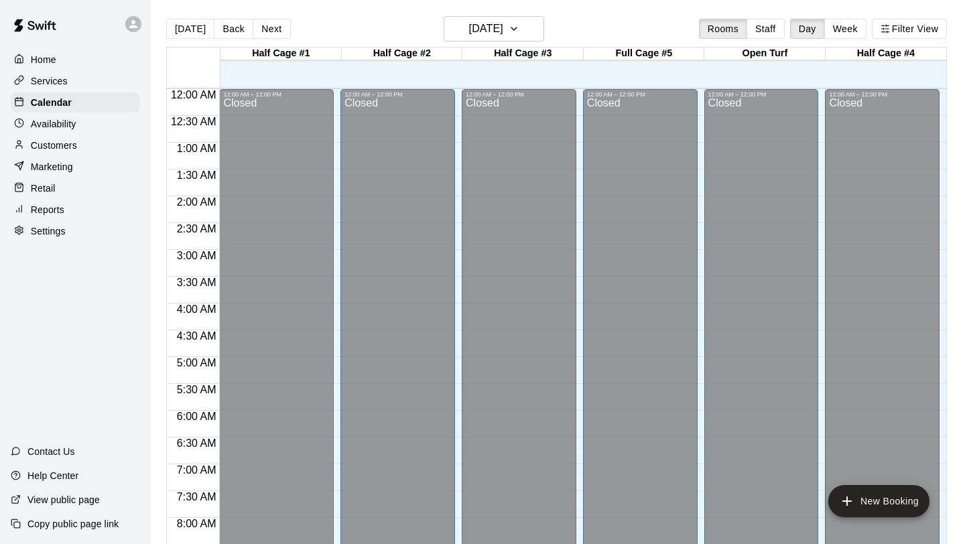
scroll to position [279, 0]
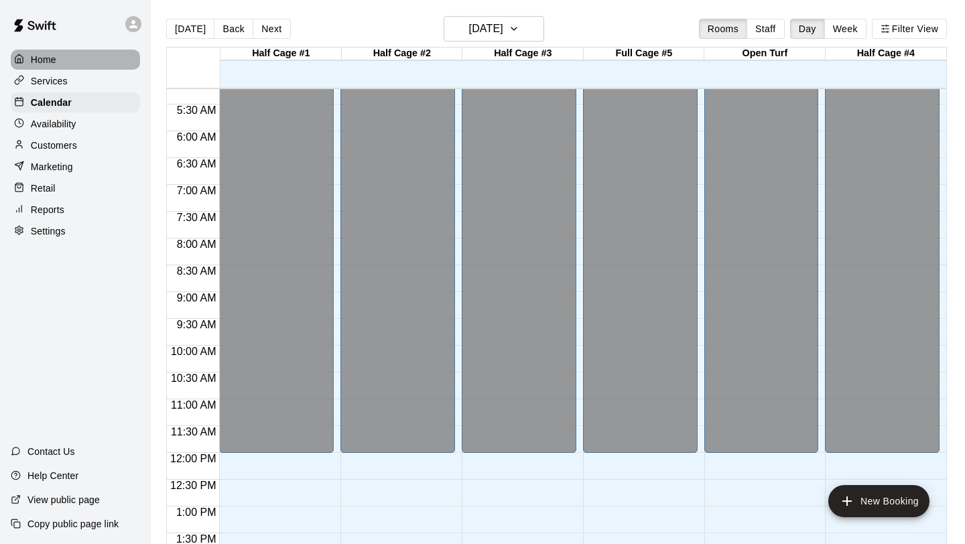
click at [33, 60] on p "Home" at bounding box center [43, 59] width 25 height 13
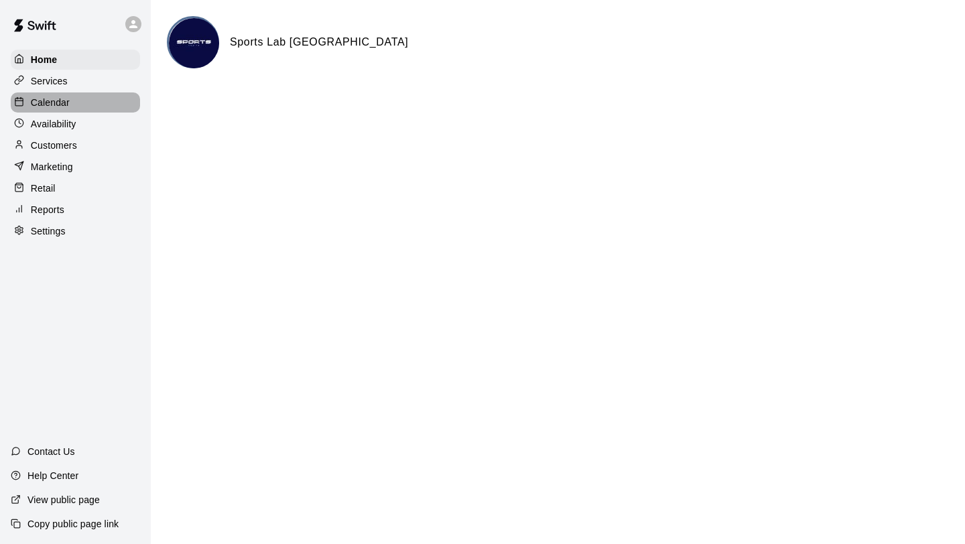
click at [36, 101] on p "Calendar" at bounding box center [50, 102] width 39 height 13
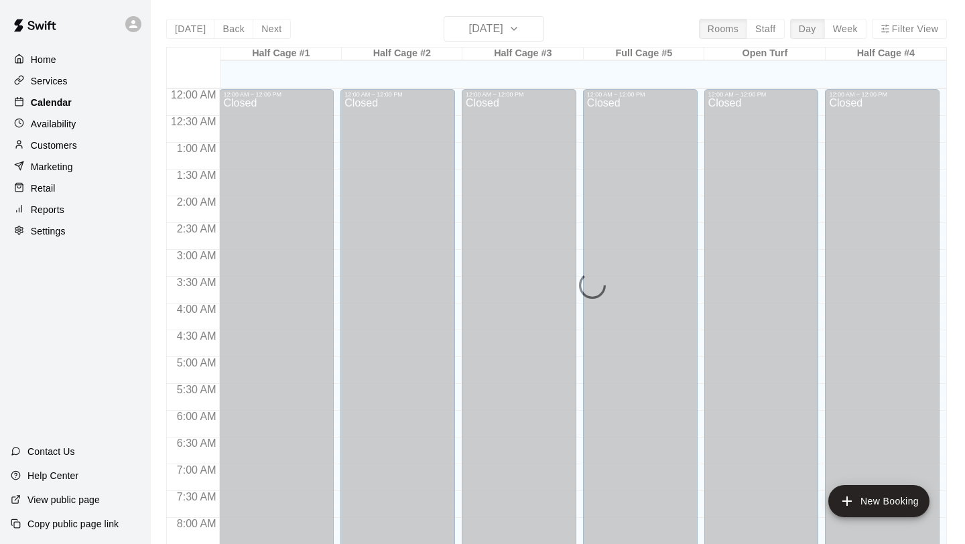
scroll to position [751, 0]
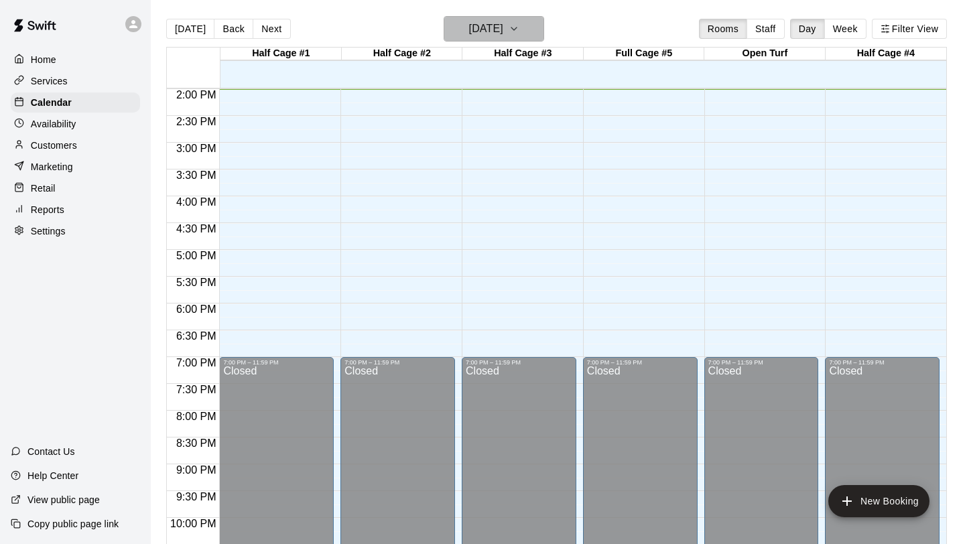
click at [521, 31] on button "[DATE]" at bounding box center [494, 28] width 101 height 25
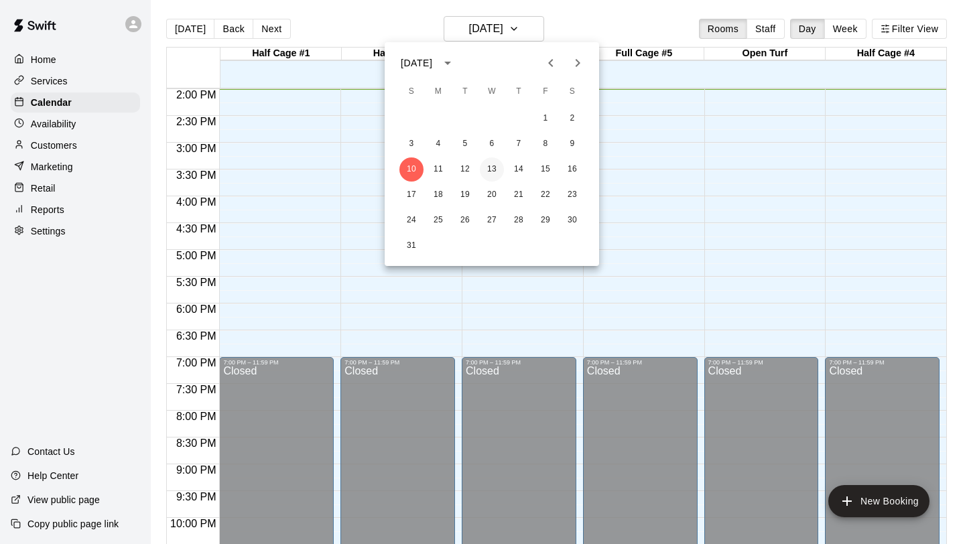
click at [489, 171] on button "13" at bounding box center [492, 169] width 24 height 24
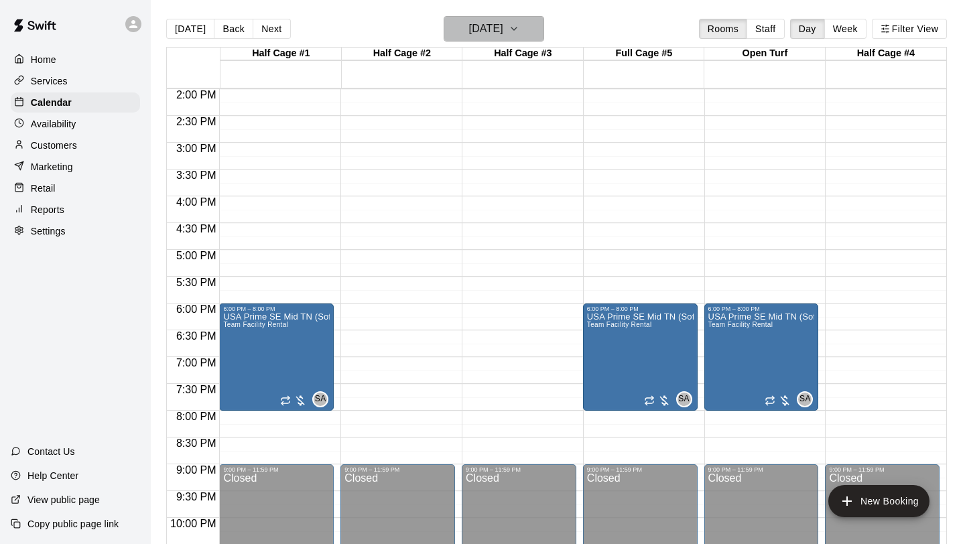
click at [519, 34] on icon "button" at bounding box center [514, 29] width 11 height 16
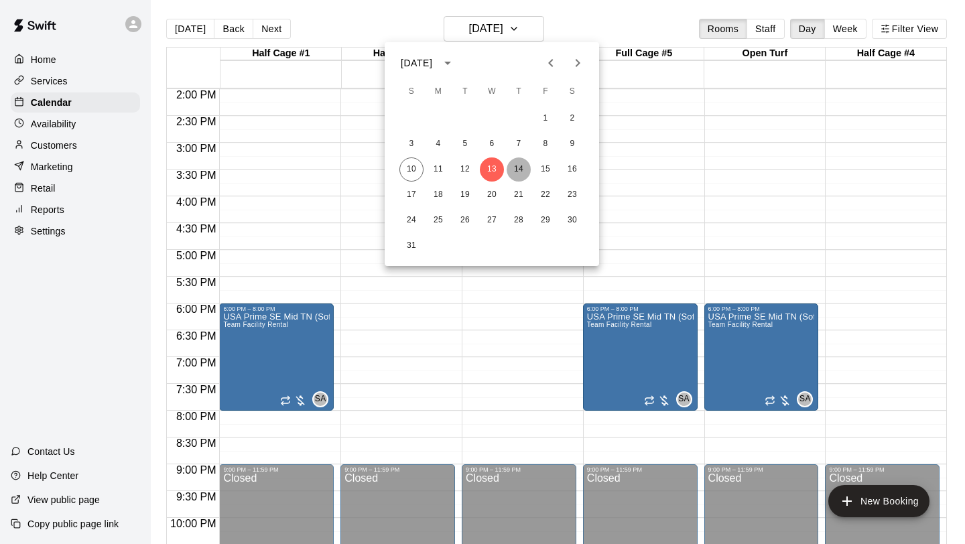
click at [515, 173] on button "14" at bounding box center [519, 169] width 24 height 24
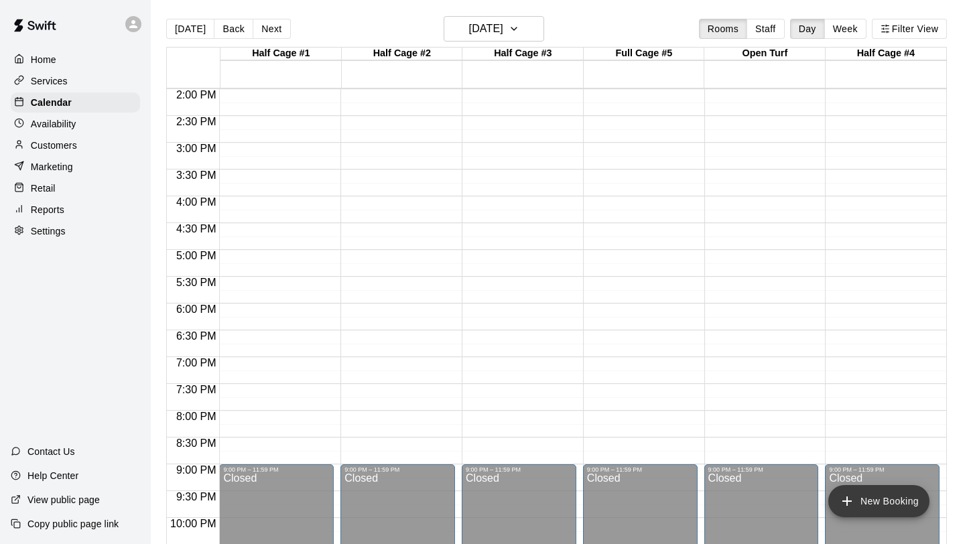
click at [907, 505] on button "New Booking" at bounding box center [878, 501] width 101 height 32
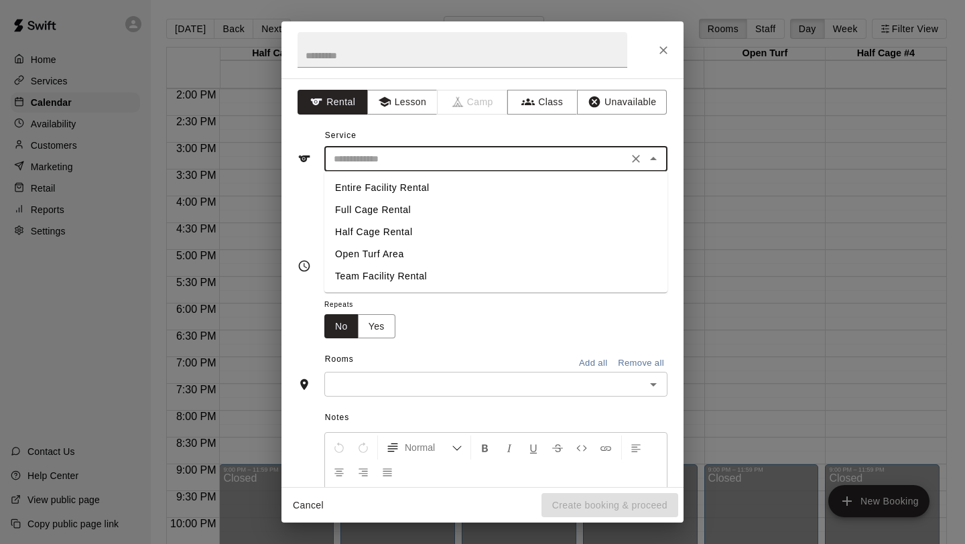
click at [452, 167] on input "text" at bounding box center [476, 159] width 296 height 17
click at [381, 277] on li "Team Facility Rental" at bounding box center [495, 276] width 343 height 22
type input "**********"
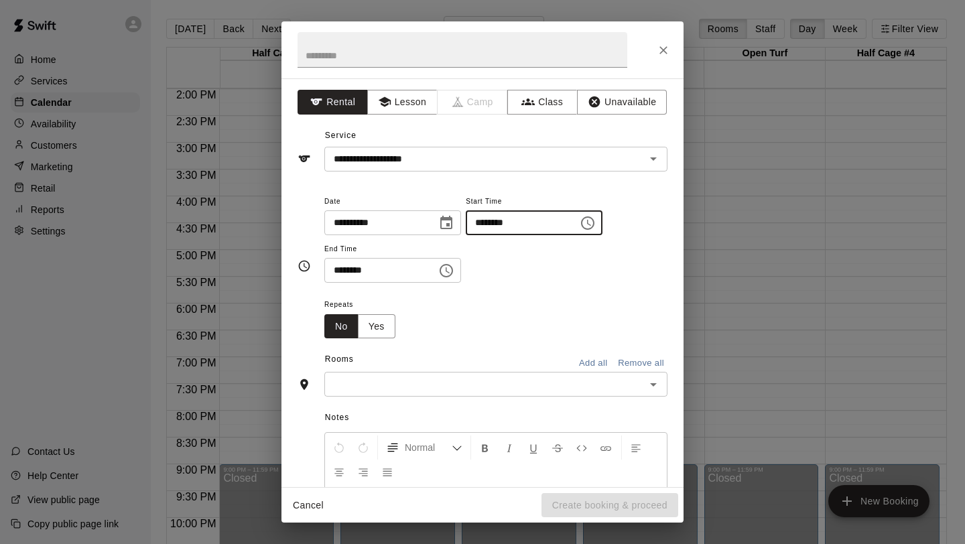
click at [476, 218] on input "********" at bounding box center [517, 222] width 103 height 25
type input "********"
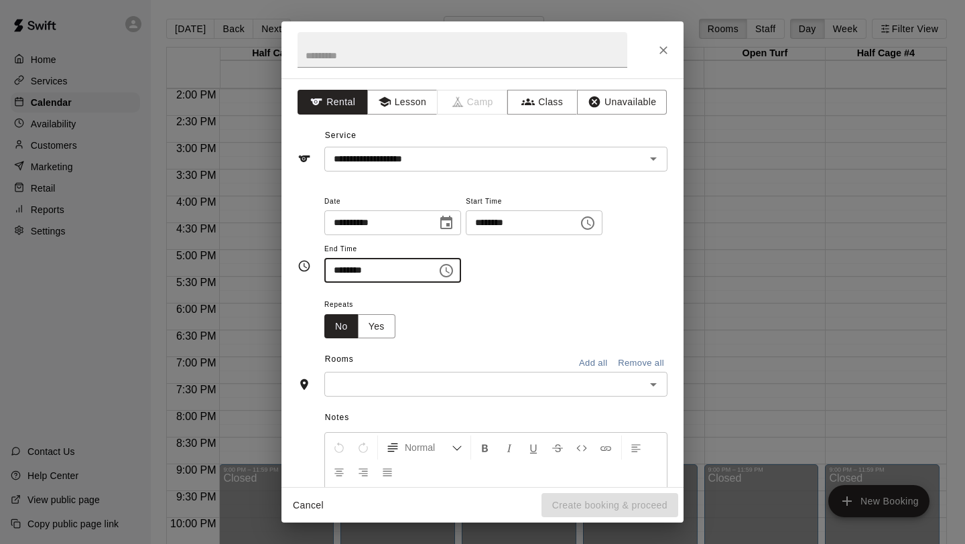
type input "********"
click at [407, 385] on input "text" at bounding box center [484, 384] width 313 height 17
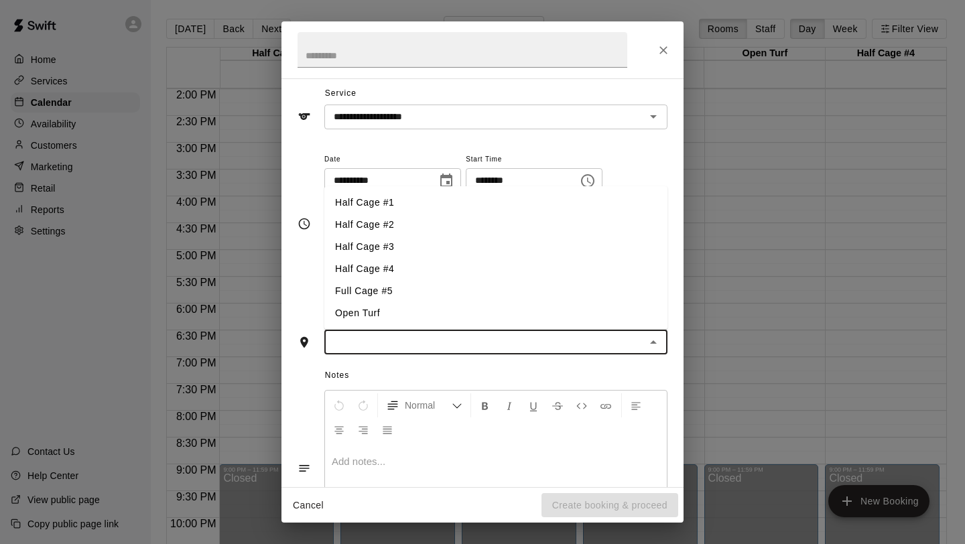
scroll to position [31, 0]
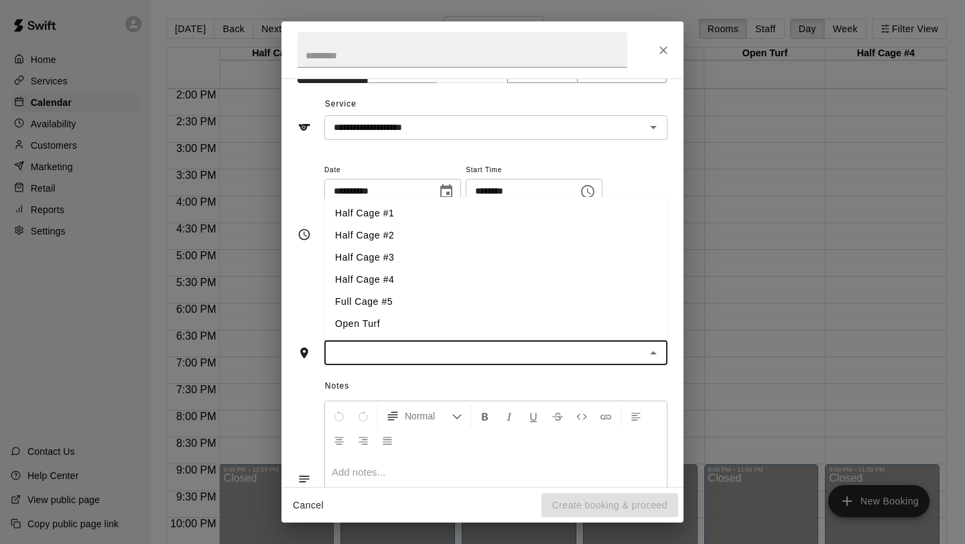
click at [400, 302] on li "Full Cage #5" at bounding box center [495, 302] width 343 height 22
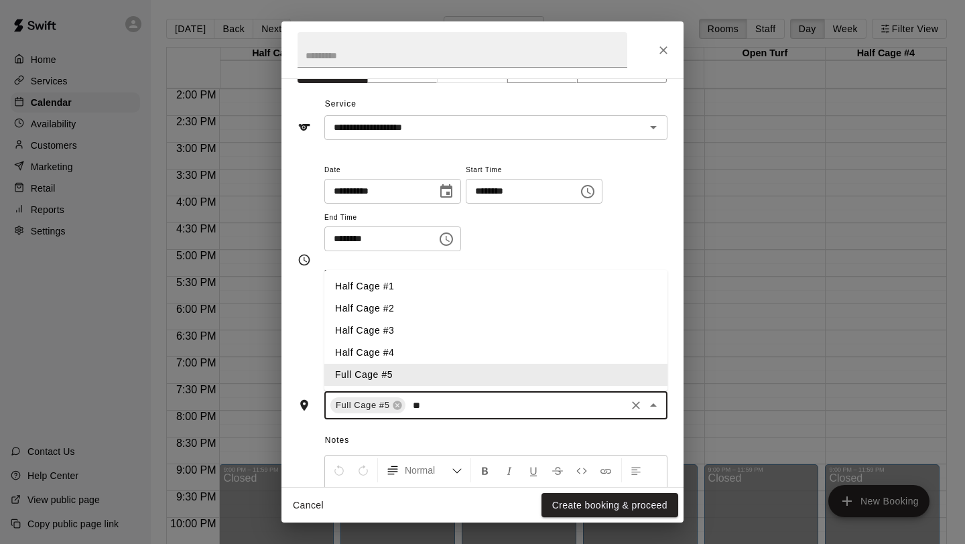
type input "*"
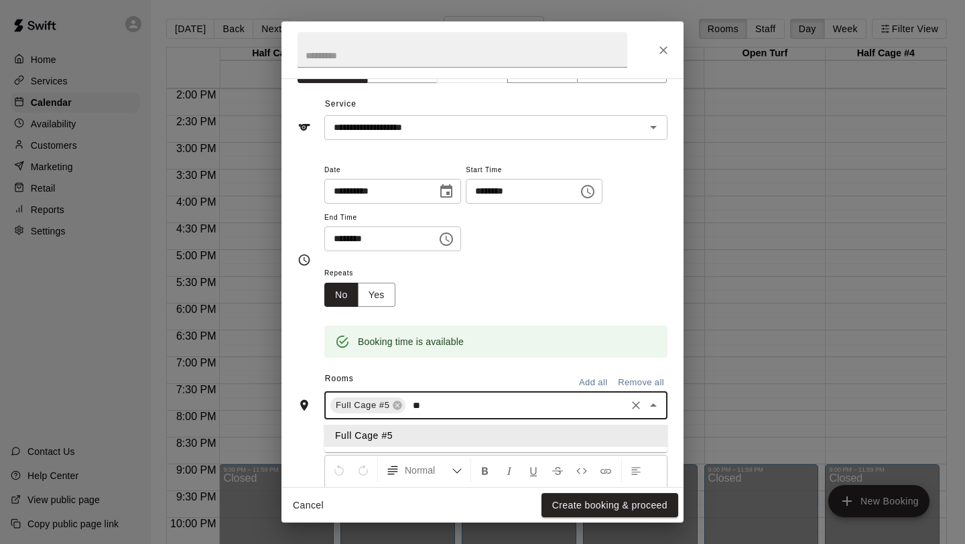
type input "*"
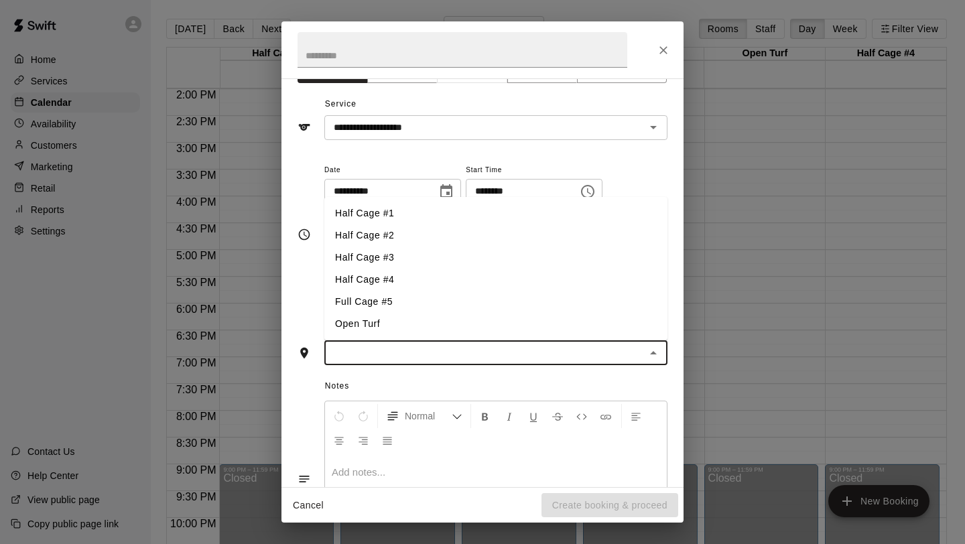
click at [393, 223] on li "Half Cage #1" at bounding box center [495, 213] width 343 height 22
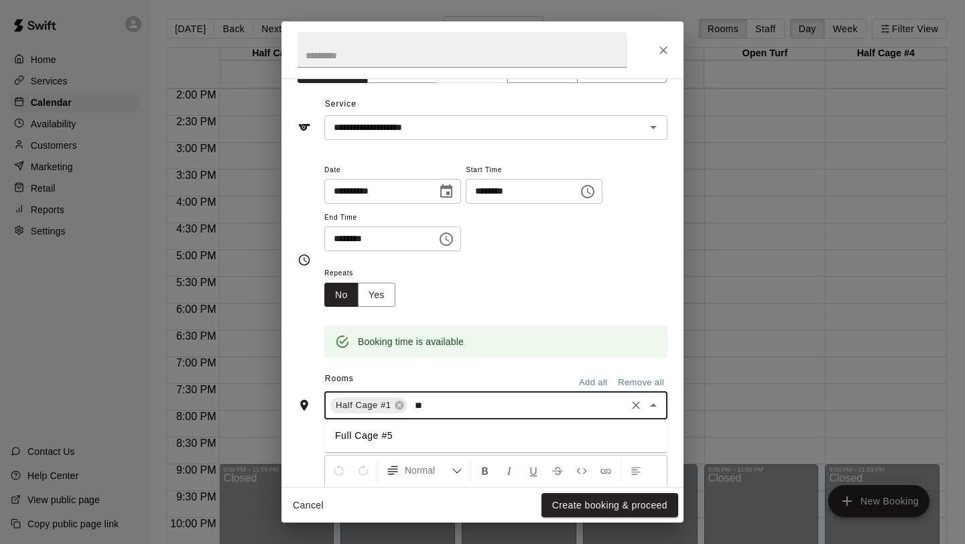
type input "***"
click at [399, 439] on li "Full Cage #5" at bounding box center [495, 436] width 343 height 22
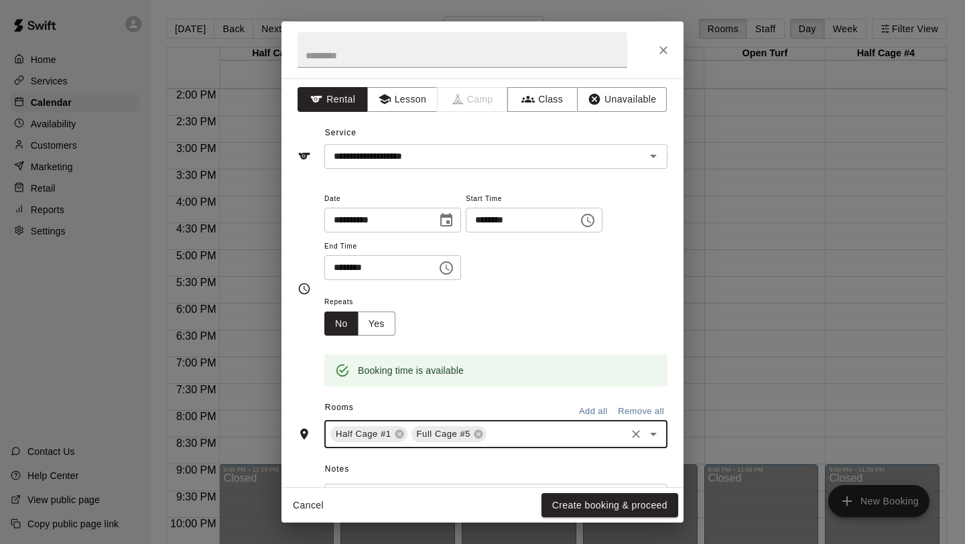
scroll to position [0, 0]
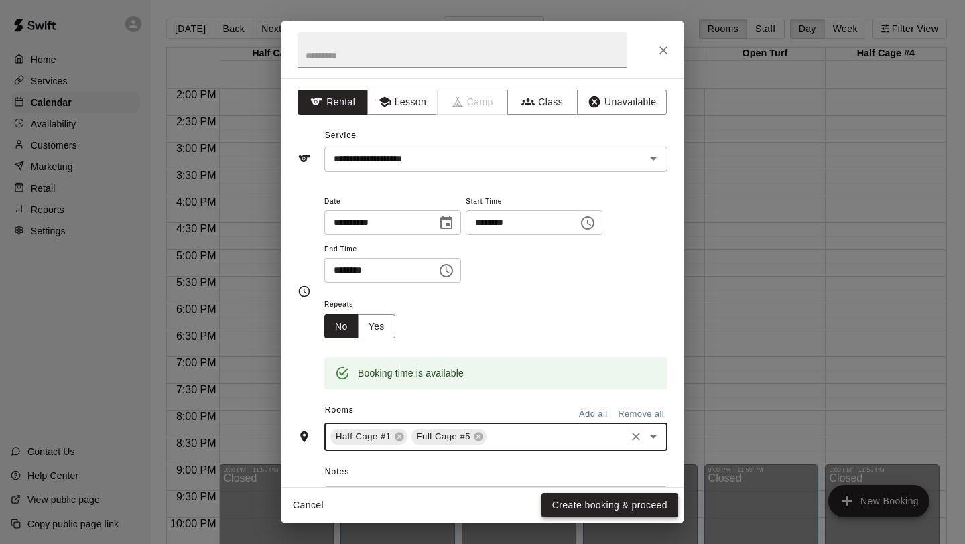
click at [567, 500] on button "Create booking & proceed" at bounding box center [610, 505] width 137 height 25
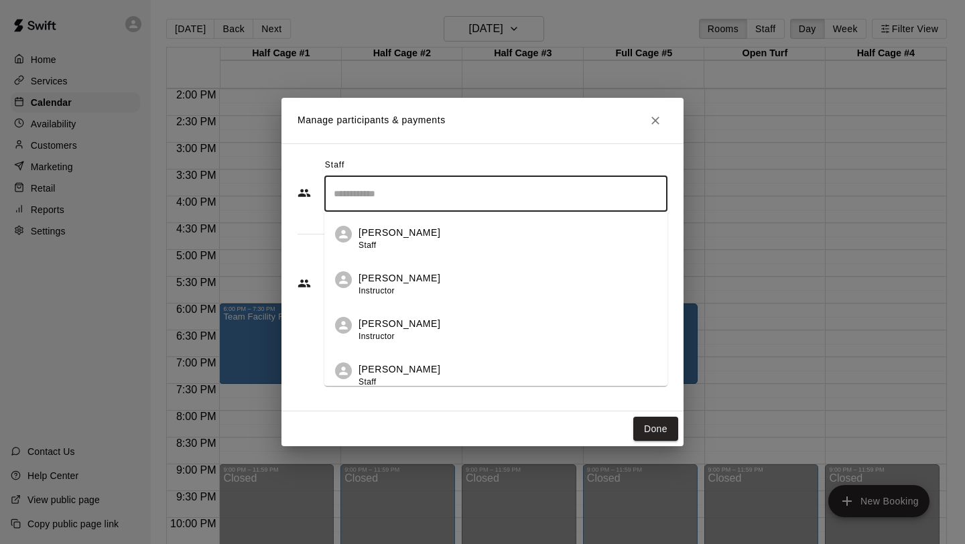
click at [409, 191] on input "Search staff" at bounding box center [495, 193] width 331 height 23
click at [374, 235] on p "Sports Lab TN Admin" at bounding box center [407, 233] width 96 height 14
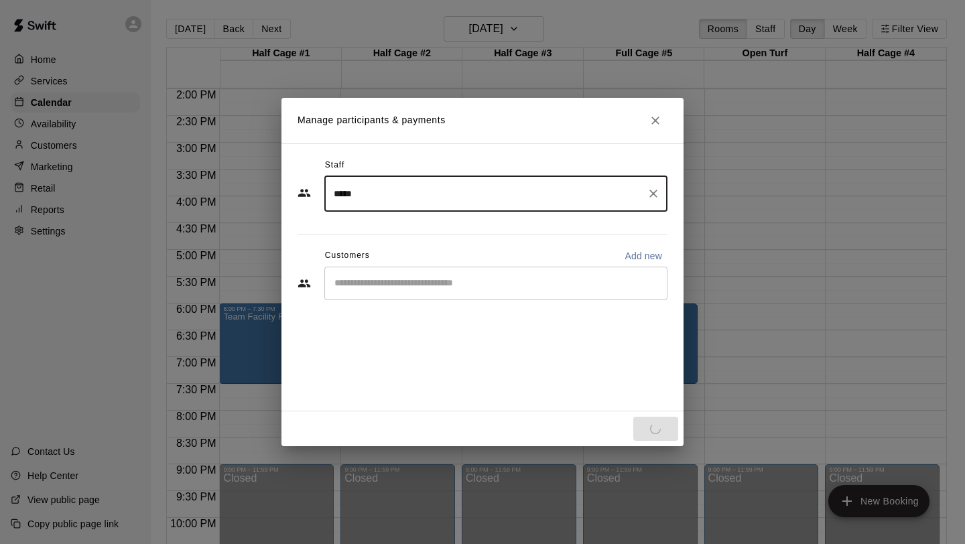
click at [362, 291] on div "​" at bounding box center [495, 284] width 343 height 34
type input "*****"
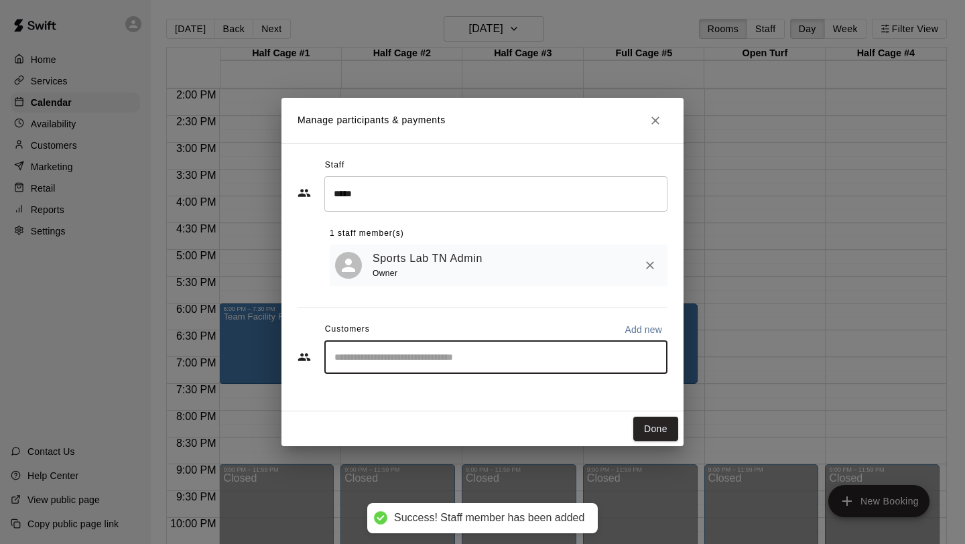
click at [376, 369] on div "​" at bounding box center [495, 357] width 343 height 34
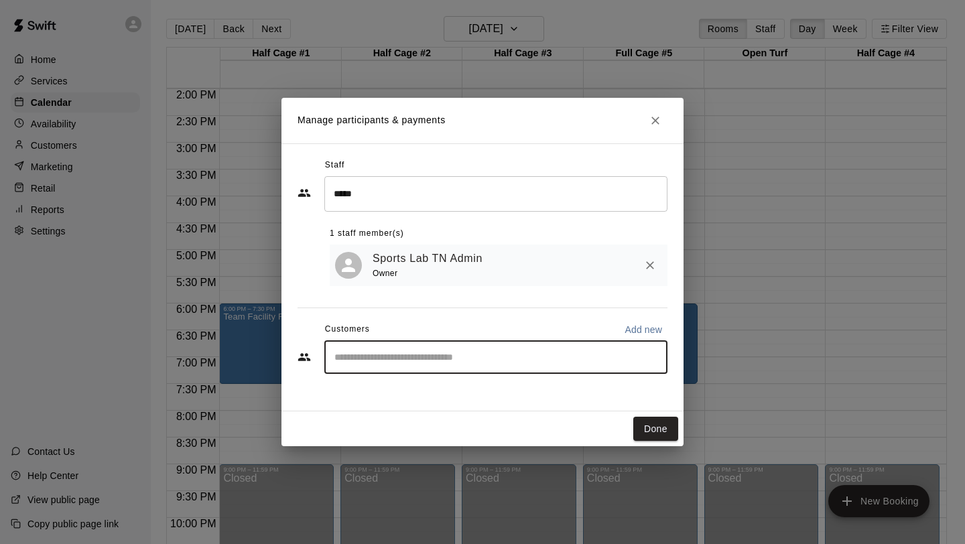
type input "*"
type input "*****"
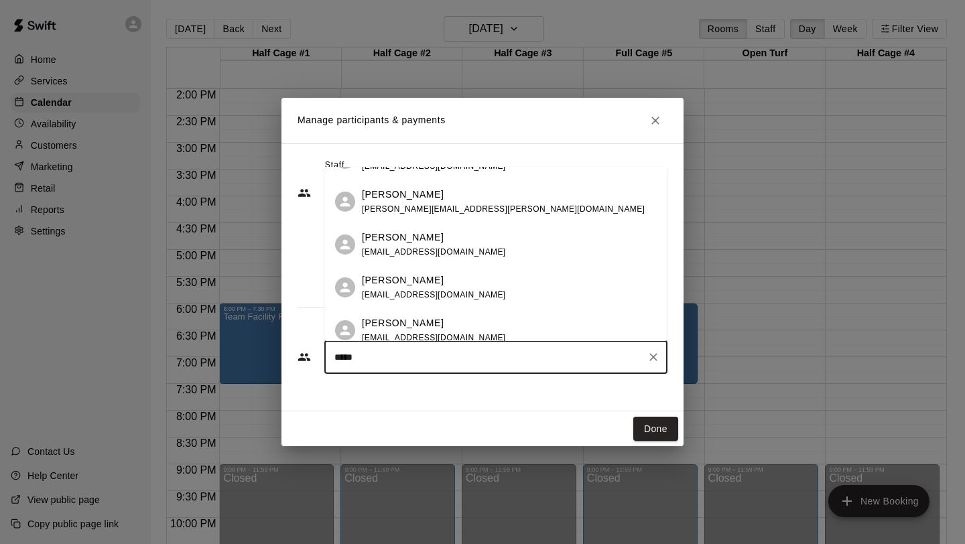
scroll to position [248, 0]
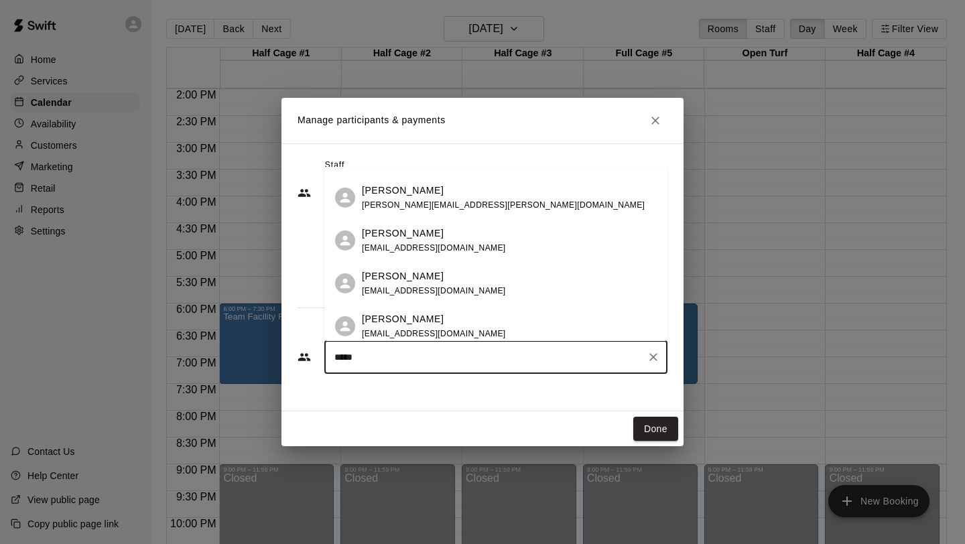
click at [448, 247] on span "[EMAIL_ADDRESS][DOMAIN_NAME]" at bounding box center [434, 247] width 144 height 9
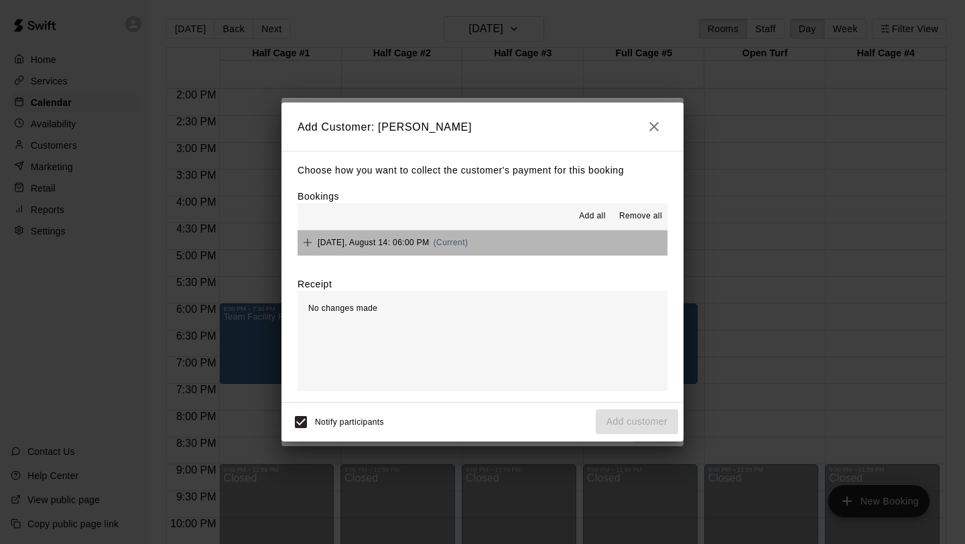
click at [516, 239] on button "[DATE], August 14: 06:00 PM (Current)" at bounding box center [483, 243] width 370 height 25
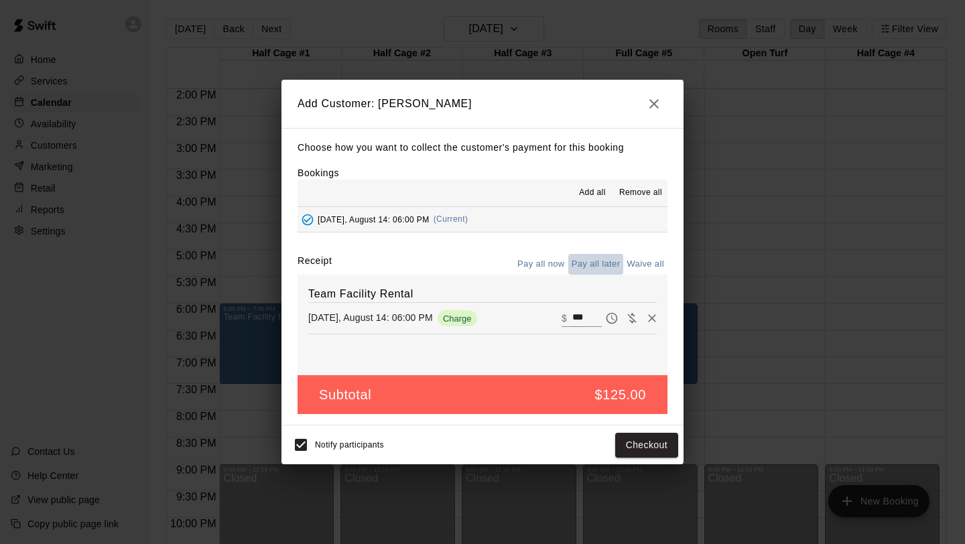
click at [595, 269] on button "Pay all later" at bounding box center [596, 264] width 56 height 21
click at [627, 440] on button "Add customer" at bounding box center [637, 445] width 82 height 25
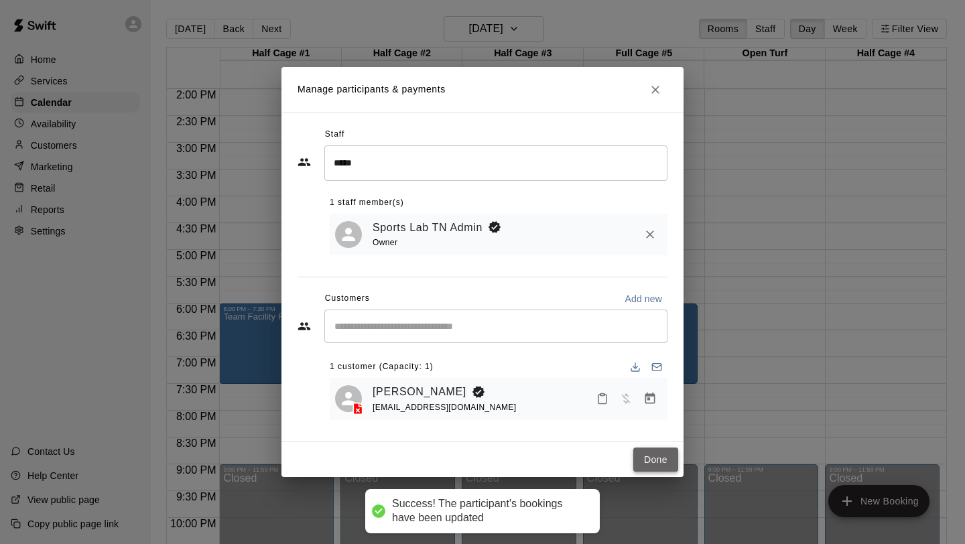
click at [634, 455] on button "Done" at bounding box center [655, 460] width 45 height 25
